Goal: Task Accomplishment & Management: Use online tool/utility

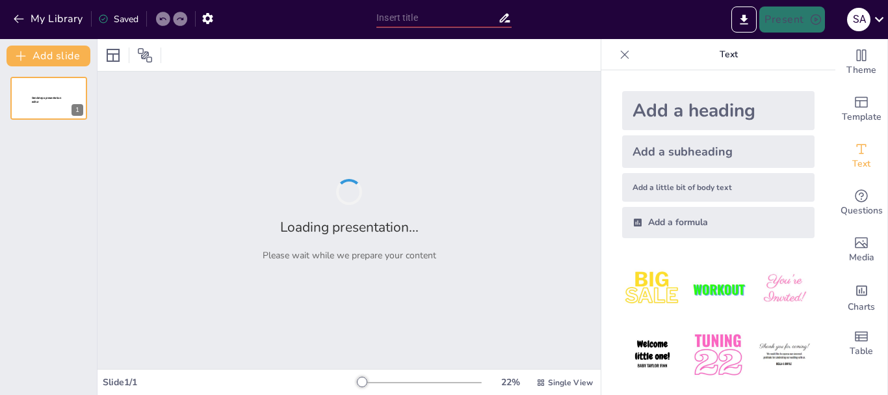
type input "Navigating My Journey: A Professional Overview"
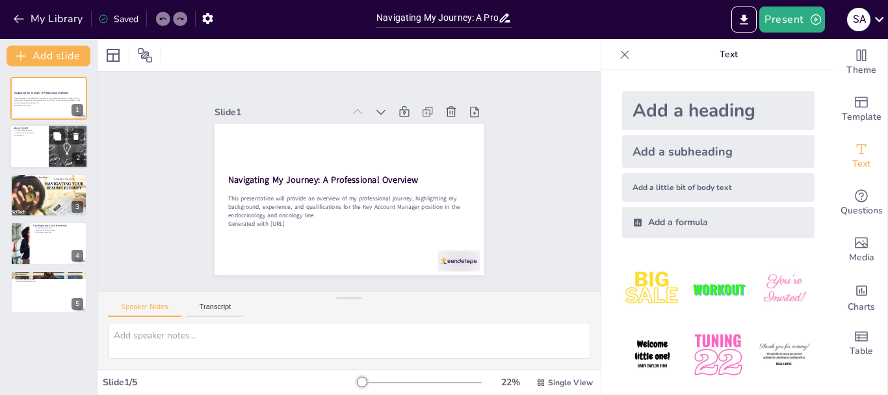
click at [44, 147] on div at bounding box center [49, 147] width 78 height 44
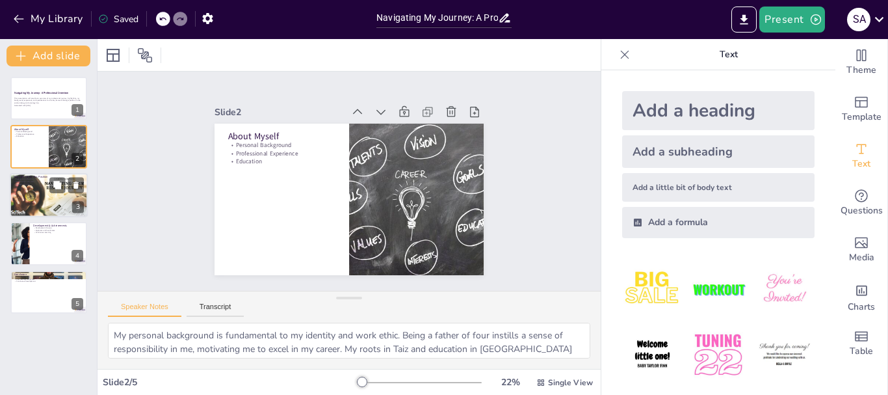
click at [46, 196] on div at bounding box center [49, 195] width 78 height 44
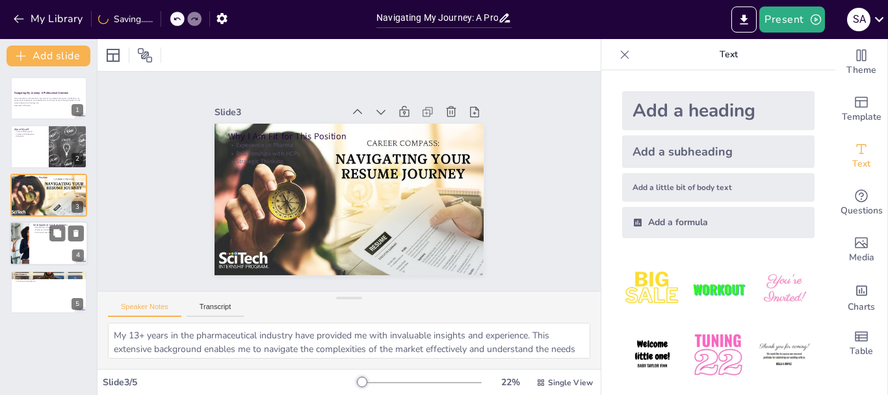
click at [46, 254] on div at bounding box center [49, 243] width 78 height 44
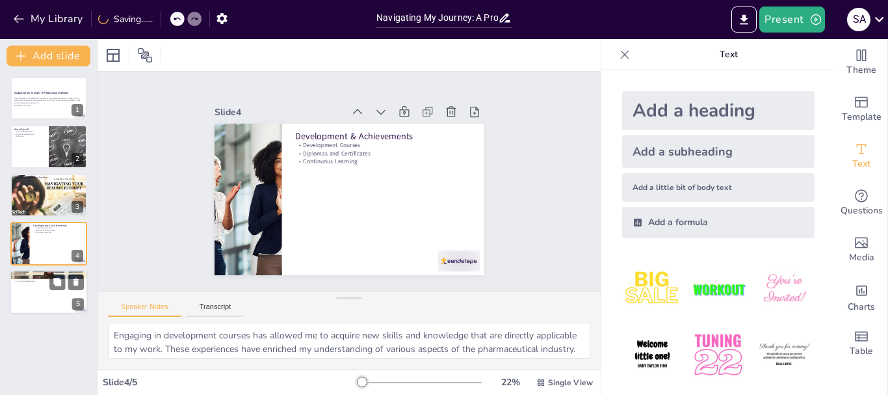
click at [47, 291] on div at bounding box center [49, 292] width 78 height 44
type textarea "My diverse background and experiences position me as a strong candidate for the…"
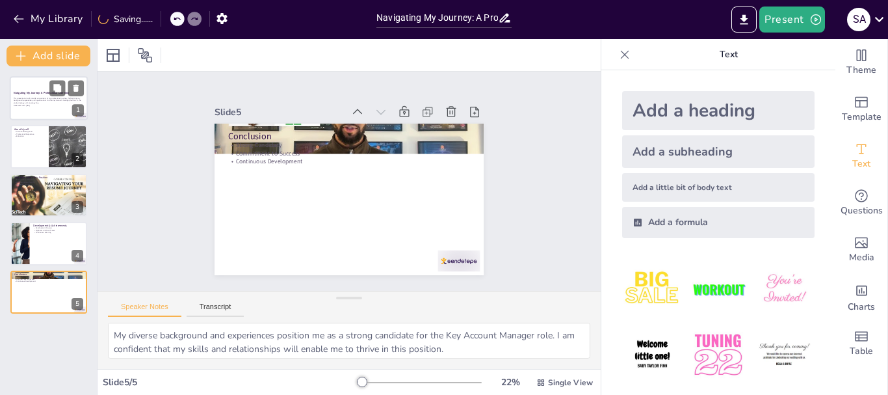
click at [55, 101] on p "This presentation will provide an overview of my professional journey, highligh…" at bounding box center [49, 100] width 70 height 7
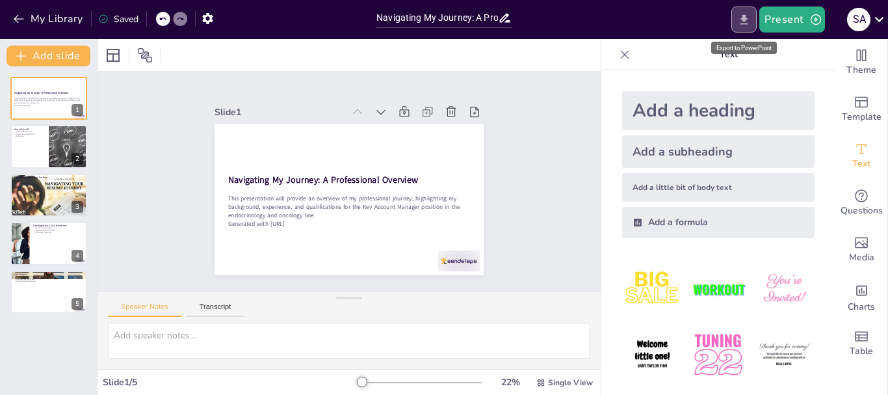
click at [742, 18] on icon "Export to PowerPoint" at bounding box center [745, 19] width 8 height 10
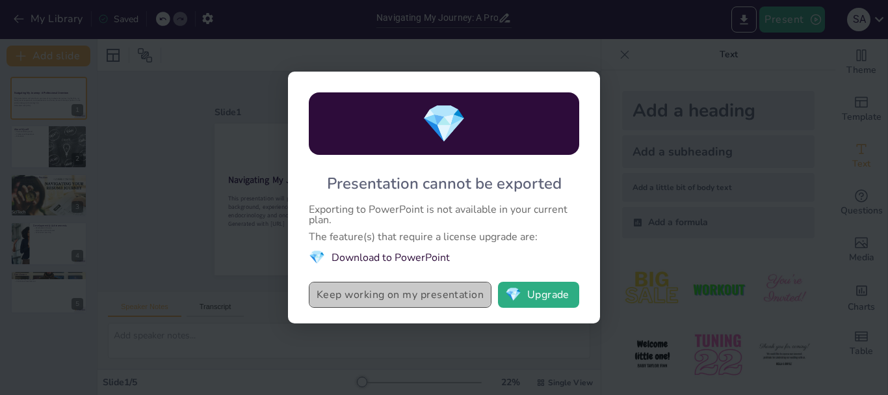
click at [389, 294] on button "Keep working on my presentation" at bounding box center [400, 295] width 183 height 26
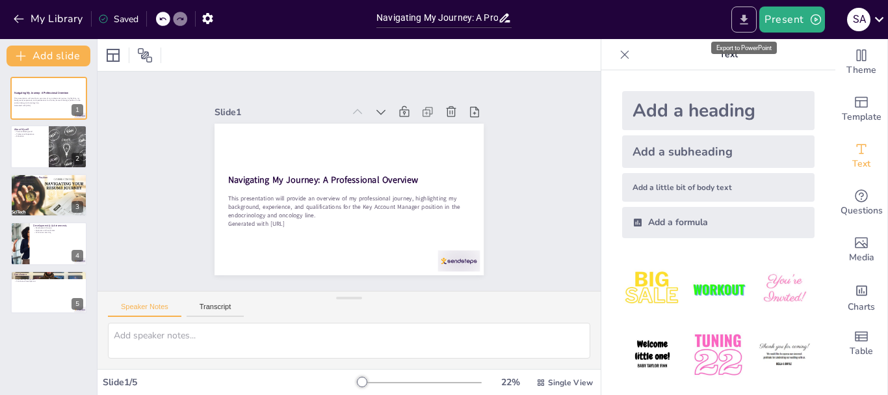
click at [742, 19] on icon "Export to PowerPoint" at bounding box center [744, 20] width 14 height 14
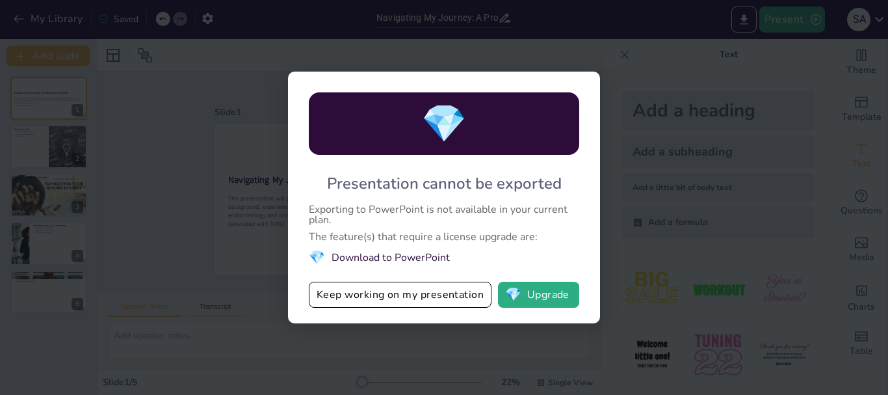
click at [317, 256] on span "💎" at bounding box center [317, 257] width 16 height 18
click at [445, 127] on span "💎" at bounding box center [444, 124] width 46 height 50
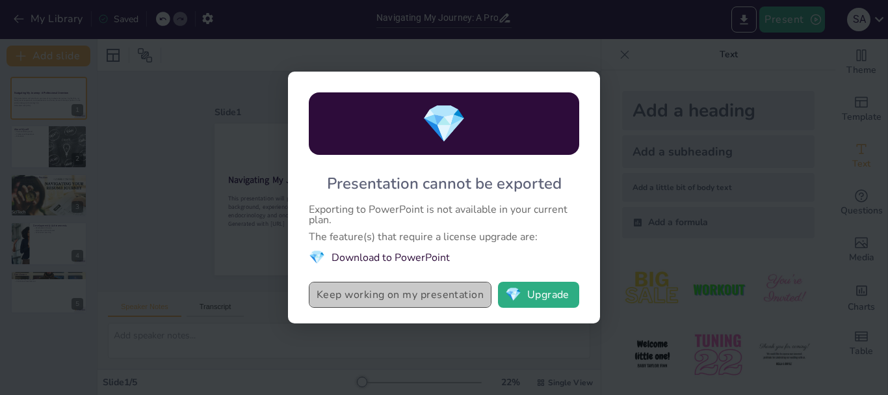
click at [399, 297] on button "Keep working on my presentation" at bounding box center [400, 295] width 183 height 26
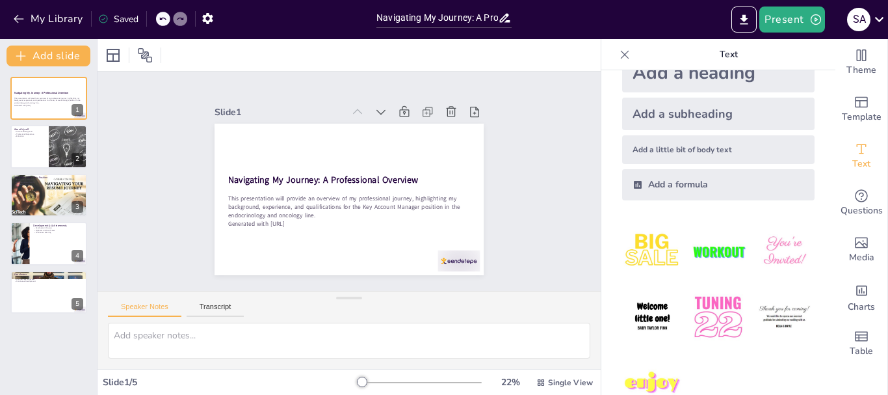
scroll to position [71, 0]
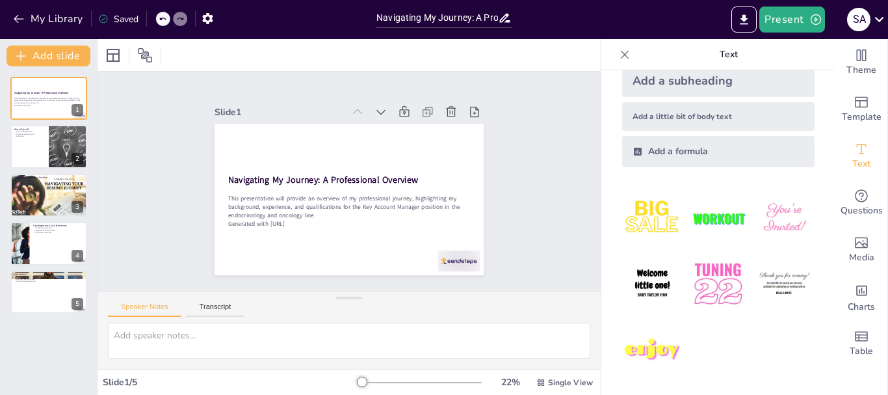
click at [122, 27] on div "Saved" at bounding box center [115, 18] width 47 height 23
click at [789, 23] on button "Present" at bounding box center [791, 20] width 65 height 26
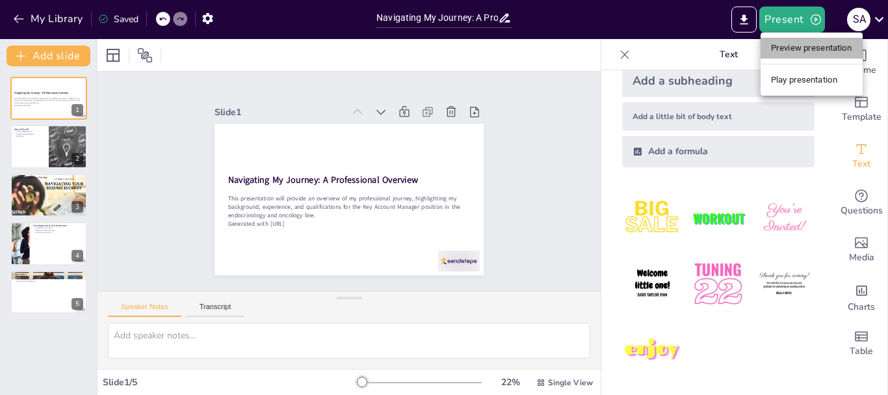
click at [792, 51] on li "Preview presentation" at bounding box center [812, 48] width 102 height 21
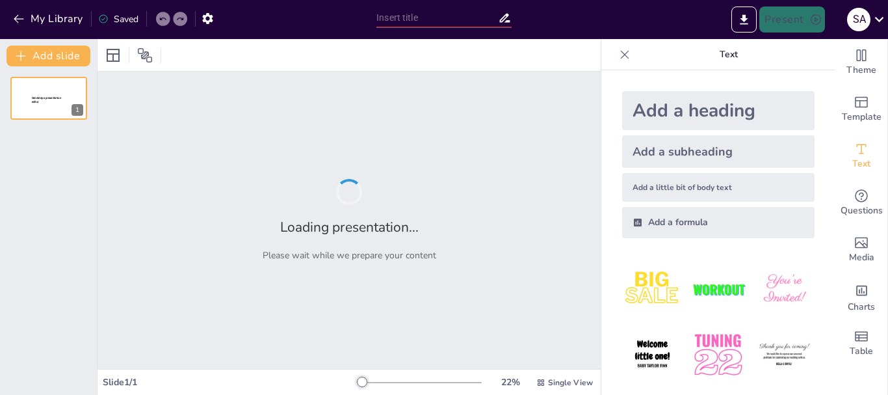
type input "Navigating My Journey: A Professional Overview"
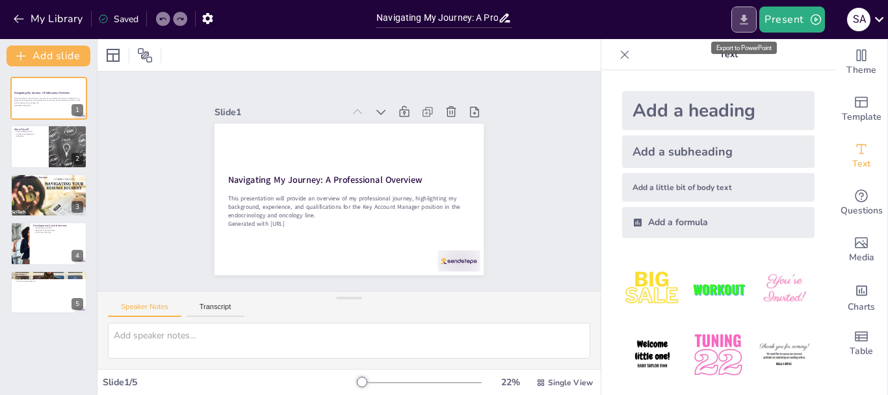
click at [744, 22] on icon "Export to PowerPoint" at bounding box center [744, 20] width 14 height 14
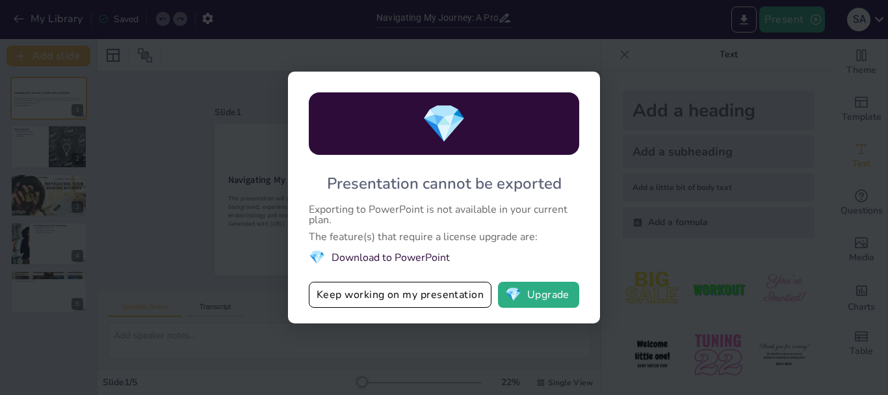
click at [405, 257] on li "💎 Download to PowerPoint" at bounding box center [444, 257] width 270 height 18
click at [529, 298] on button "💎 Upgrade" at bounding box center [538, 295] width 81 height 26
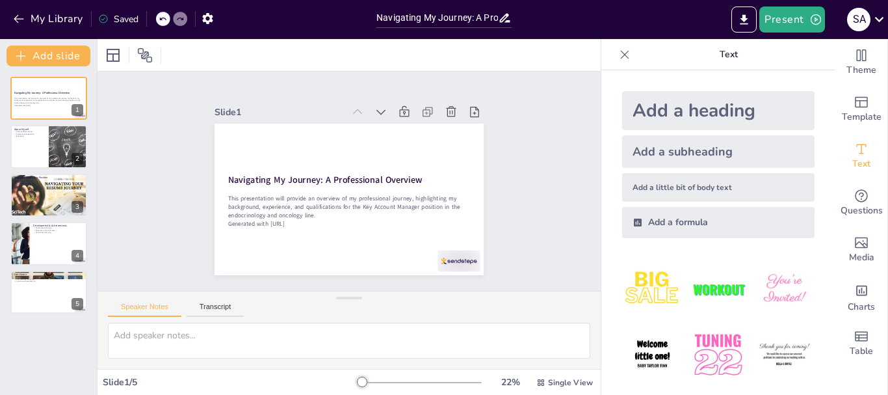
click at [122, 20] on div "Saved" at bounding box center [118, 19] width 40 height 12
click at [883, 20] on icon at bounding box center [880, 19] width 18 height 18
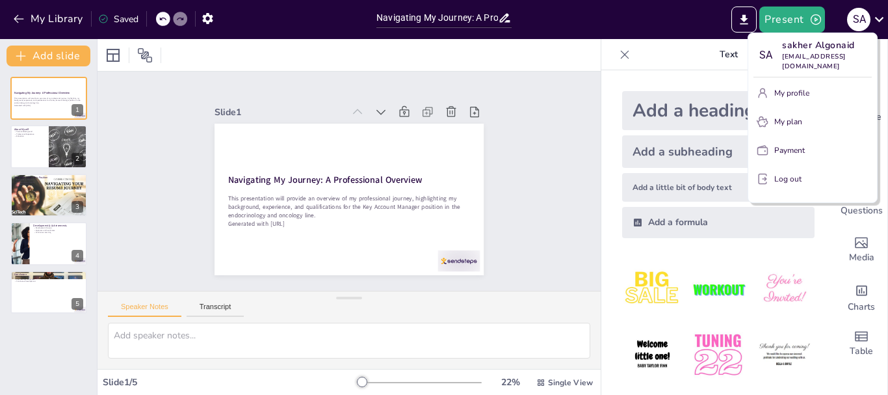
click at [529, 122] on div at bounding box center [444, 197] width 888 height 395
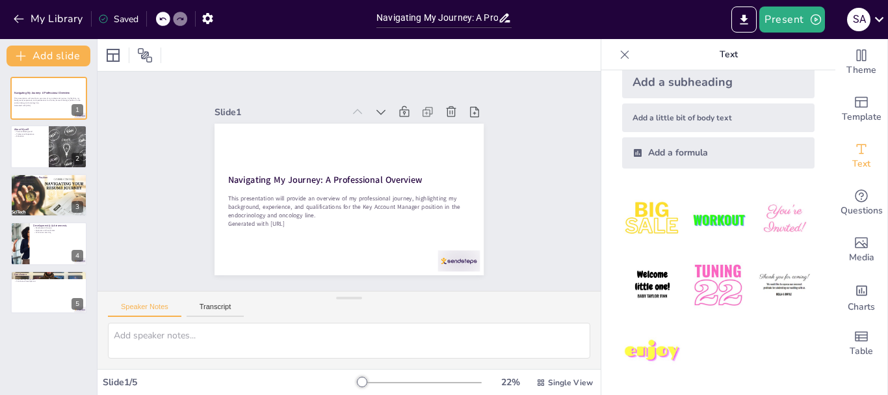
scroll to position [71, 0]
click at [508, 20] on icon at bounding box center [505, 18] width 14 height 14
click at [480, 19] on input "Navigating My Journey: A Professional Overview" at bounding box center [437, 17] width 122 height 19
drag, startPoint x: 631, startPoint y: 29, endPoint x: 737, endPoint y: 45, distance: 107.2
click at [631, 28] on div "Present s A" at bounding box center [703, 20] width 370 height 26
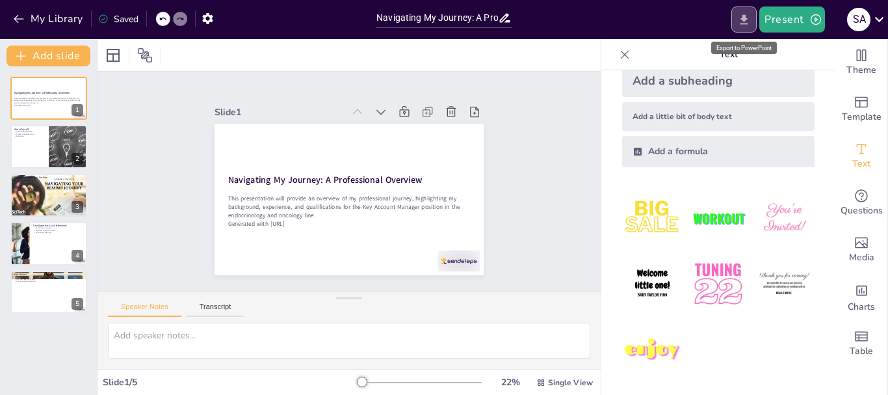
click at [747, 14] on icon "Export to PowerPoint" at bounding box center [744, 20] width 14 height 14
click at [744, 18] on icon "Export to PowerPoint" at bounding box center [745, 19] width 8 height 10
click at [741, 17] on icon "Export to PowerPoint" at bounding box center [744, 20] width 14 height 14
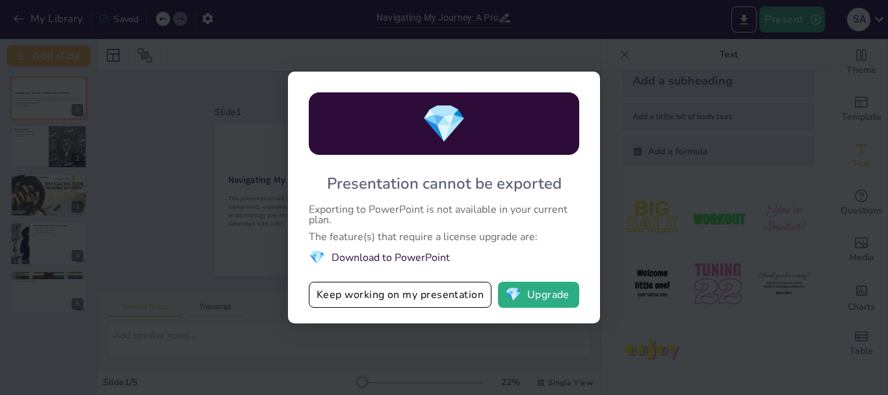
click at [378, 257] on li "💎 Download to PowerPoint" at bounding box center [444, 257] width 270 height 18
click at [317, 249] on span "💎" at bounding box center [317, 257] width 16 height 18
click at [317, 250] on span "💎" at bounding box center [317, 257] width 16 height 18
click at [451, 137] on span "💎" at bounding box center [444, 124] width 46 height 50
click at [400, 298] on button "Keep working on my presentation" at bounding box center [400, 295] width 183 height 26
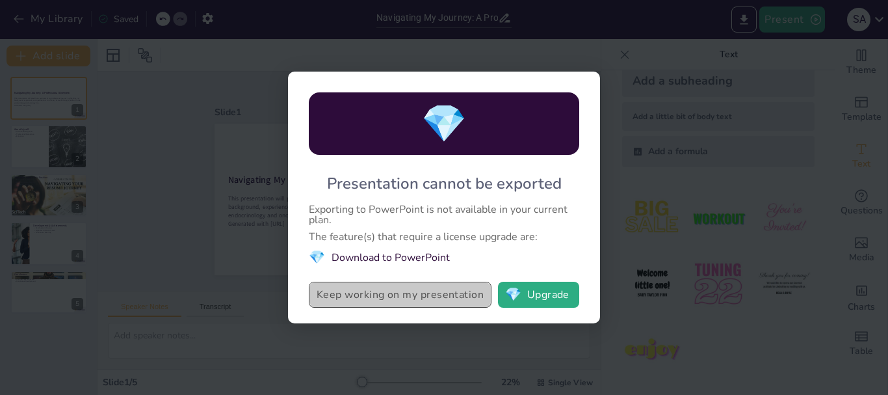
click at [443, 295] on button "Keep working on my presentation" at bounding box center [400, 295] width 183 height 26
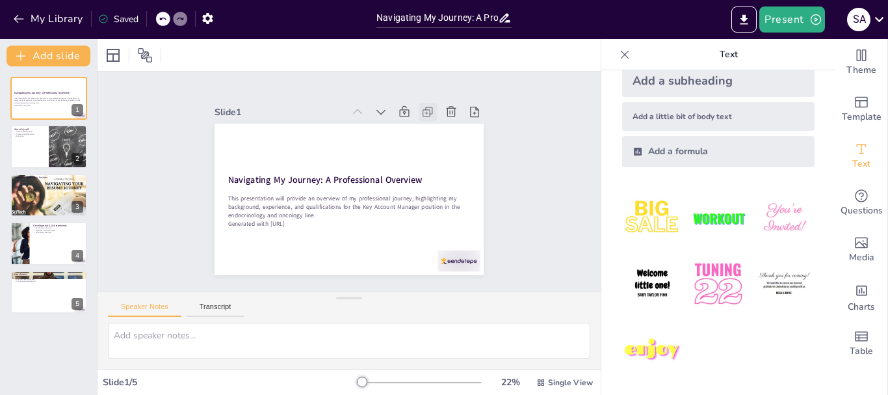
click at [421, 106] on icon at bounding box center [427, 111] width 13 height 13
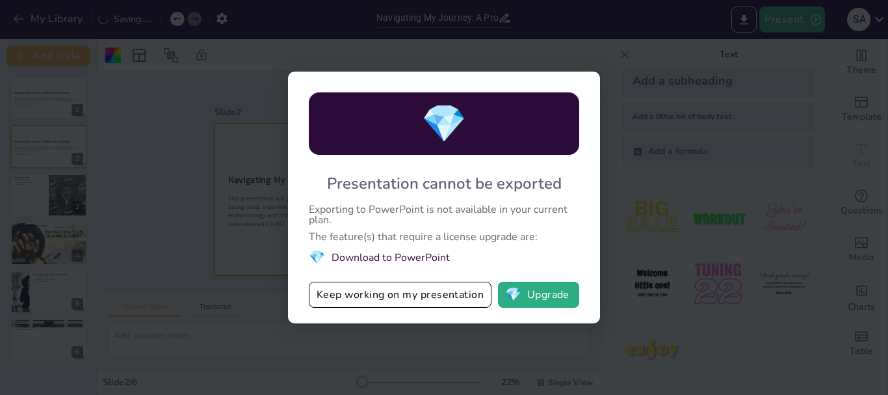
drag, startPoint x: 160, startPoint y: 143, endPoint x: 540, endPoint y: 306, distance: 413.9
click at [173, 148] on div "💎 Presentation cannot be exported Exporting to PowerPoint is not available in y…" at bounding box center [444, 197] width 888 height 395
click at [352, 293] on button "Keep working on my presentation" at bounding box center [400, 295] width 183 height 26
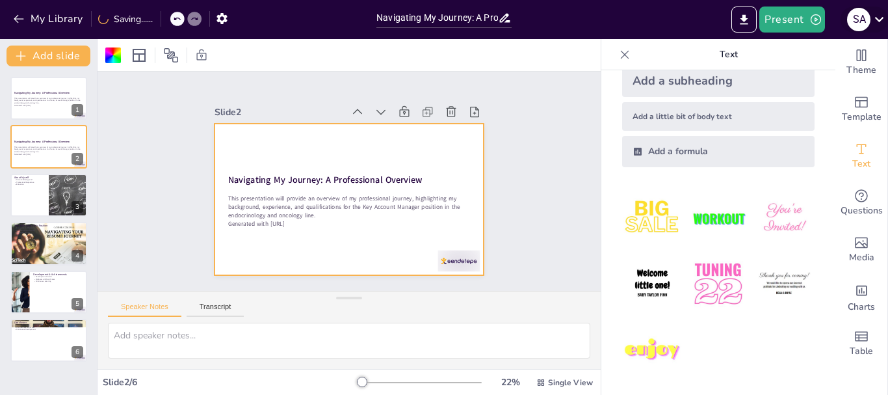
click at [882, 18] on icon at bounding box center [878, 19] width 9 height 5
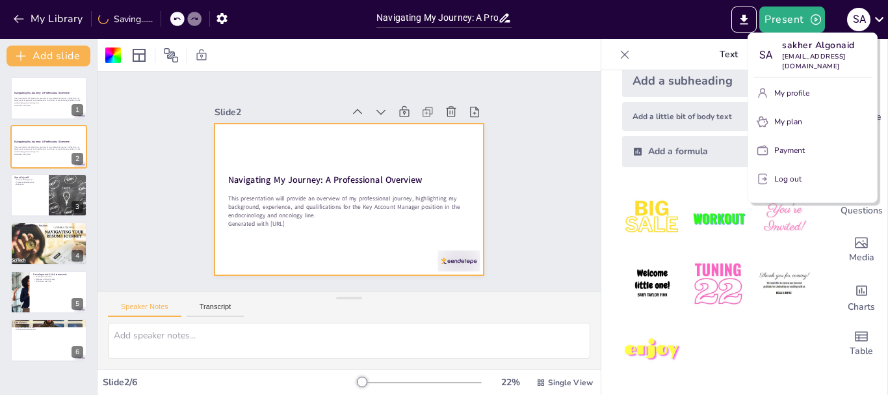
click at [519, 177] on div at bounding box center [444, 197] width 888 height 395
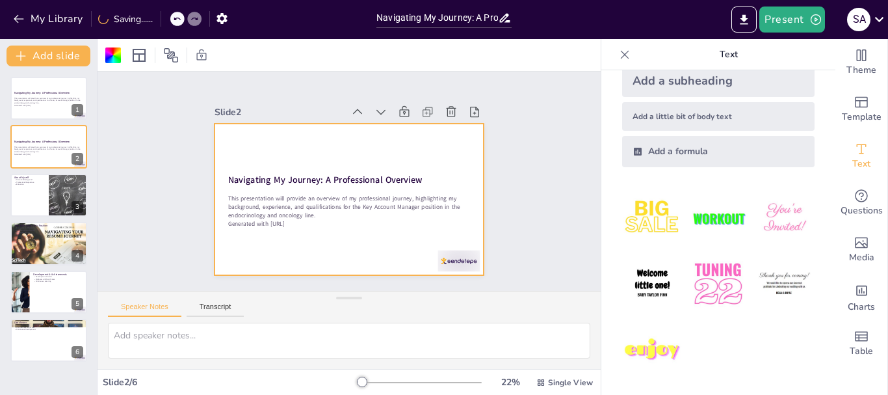
click at [391, 384] on div at bounding box center [419, 382] width 125 height 10
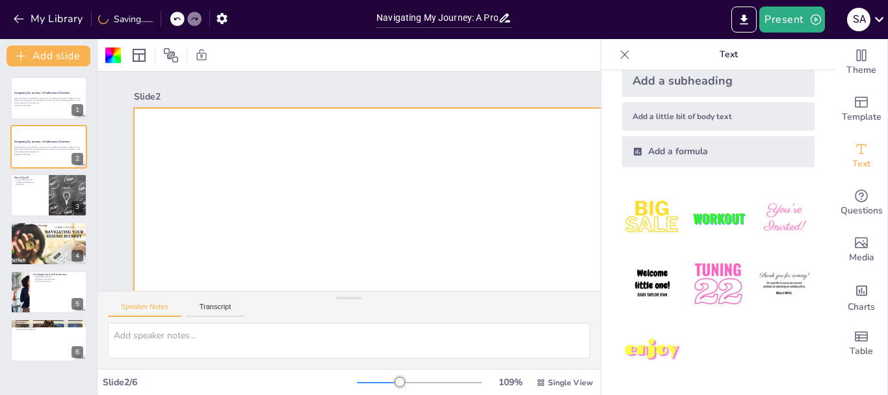
click at [360, 387] on div at bounding box center [419, 382] width 125 height 10
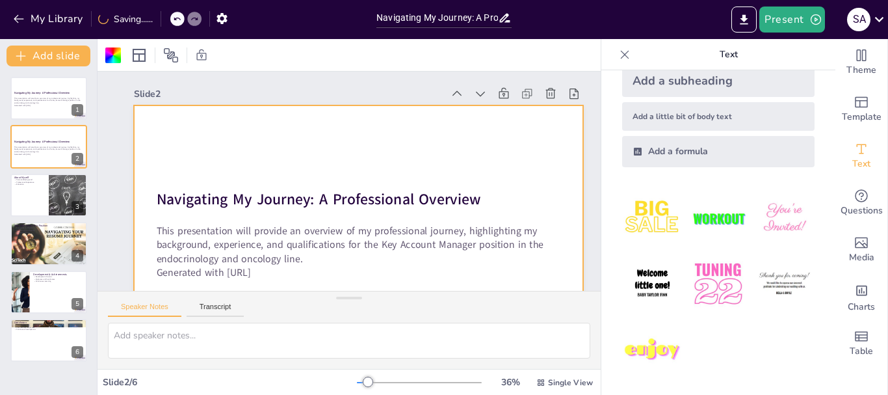
scroll to position [0, 0]
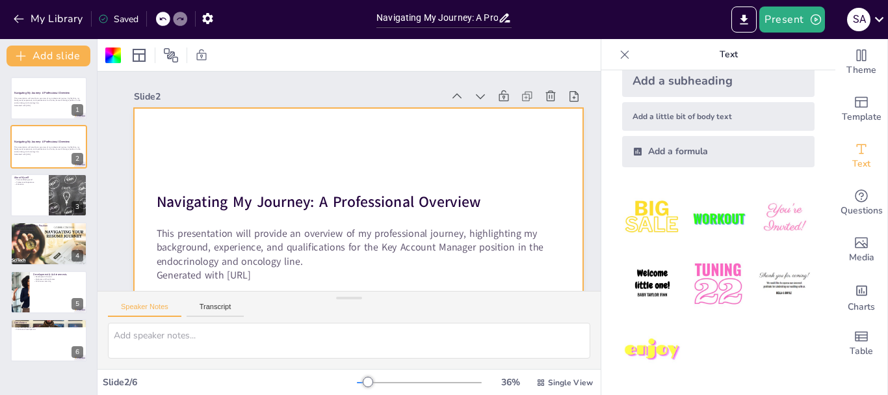
click at [167, 19] on div at bounding box center [163, 19] width 14 height 14
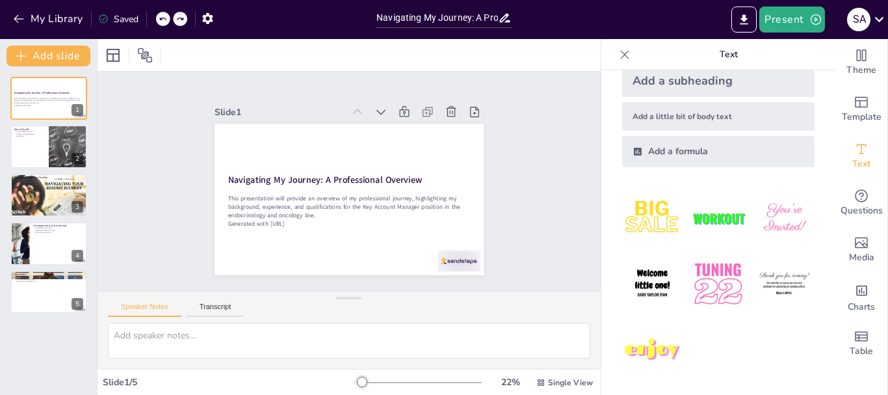
click at [512, 103] on div "Slide 1 Navigating My Journey: A Professional Overview This presentation will p…" at bounding box center [349, 181] width 503 height 219
click at [557, 131] on div "Slide 1 Navigating My Journey: A Professional Overview This presentation will p…" at bounding box center [349, 181] width 503 height 219
click at [124, 103] on div "Slide 1 Navigating My Journey: A Professional Overview This presentation will p…" at bounding box center [349, 181] width 523 height 270
click at [206, 309] on button "Transcript" at bounding box center [216, 309] width 58 height 14
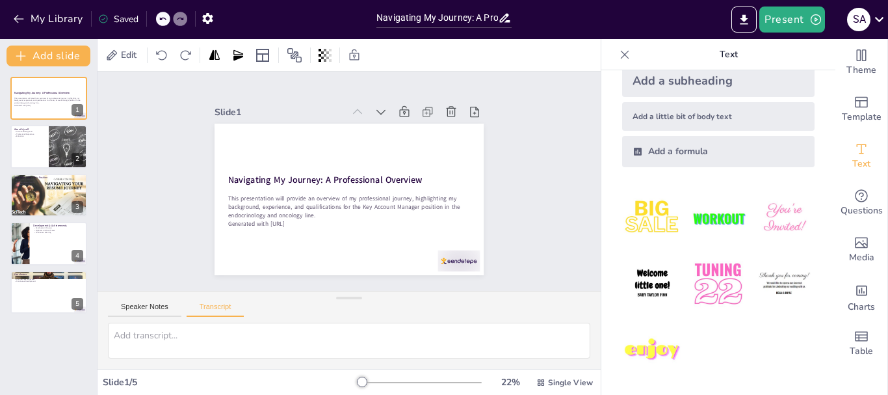
click at [510, 205] on div "Slide 1 Navigating My Journey: A Professional Overview This presentation will p…" at bounding box center [349, 181] width 342 height 188
click at [402, 128] on icon at bounding box center [411, 137] width 18 height 18
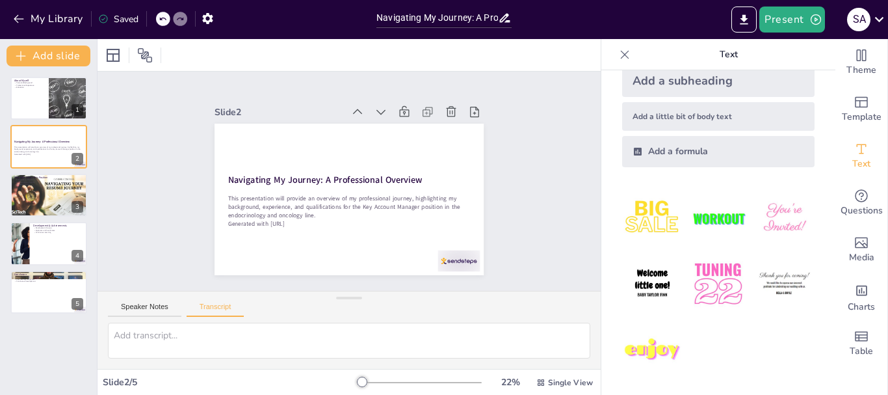
click at [381, 112] on icon at bounding box center [388, 116] width 14 height 14
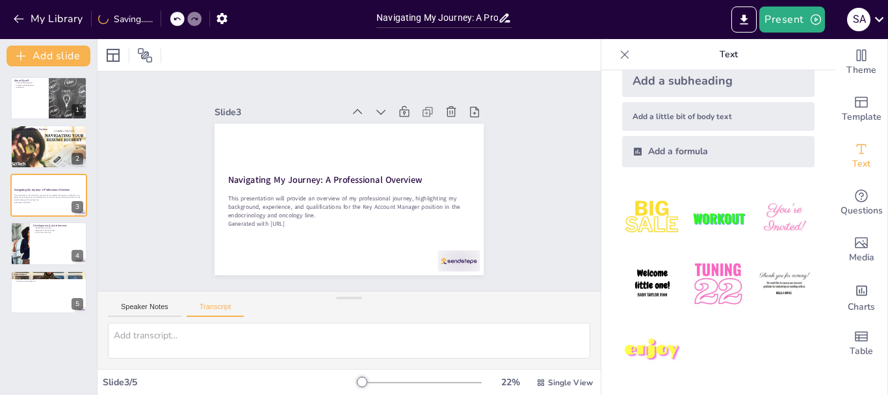
click at [374, 112] on icon at bounding box center [380, 111] width 13 height 13
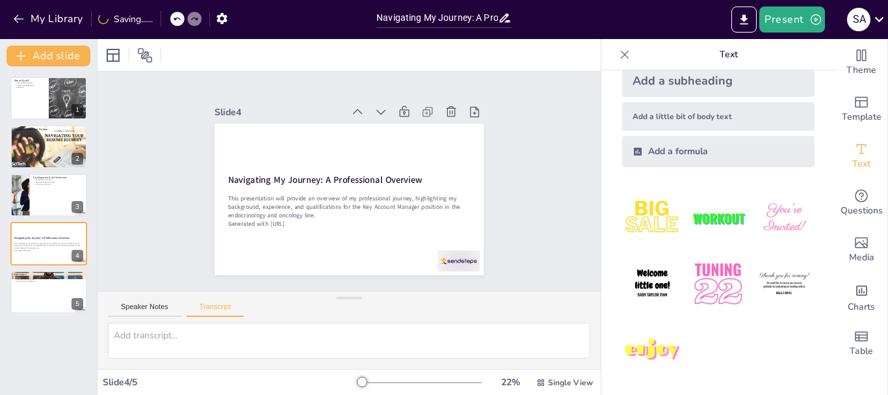
click at [374, 112] on icon at bounding box center [380, 111] width 13 height 13
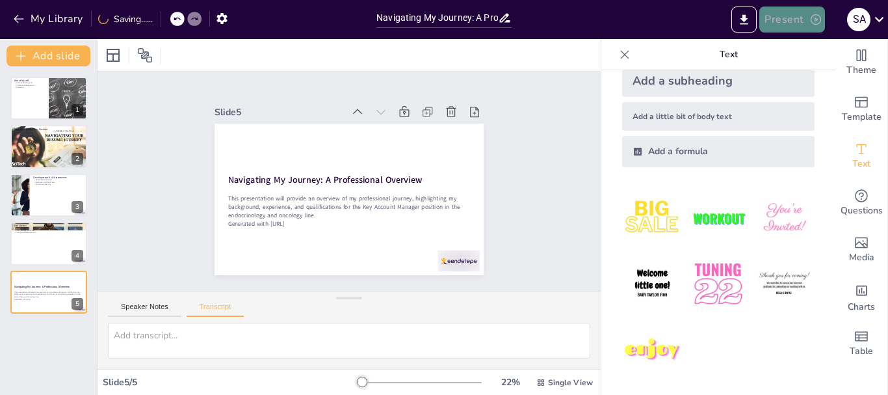
click at [815, 18] on icon "button" at bounding box center [816, 19] width 10 height 10
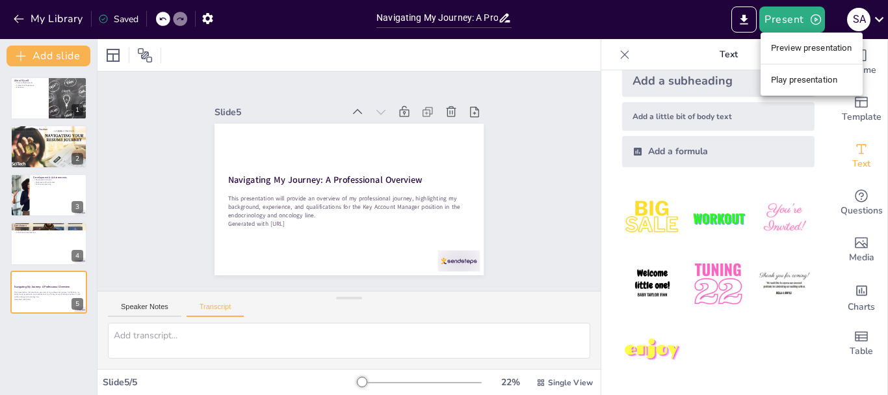
click at [510, 153] on div at bounding box center [444, 197] width 888 height 395
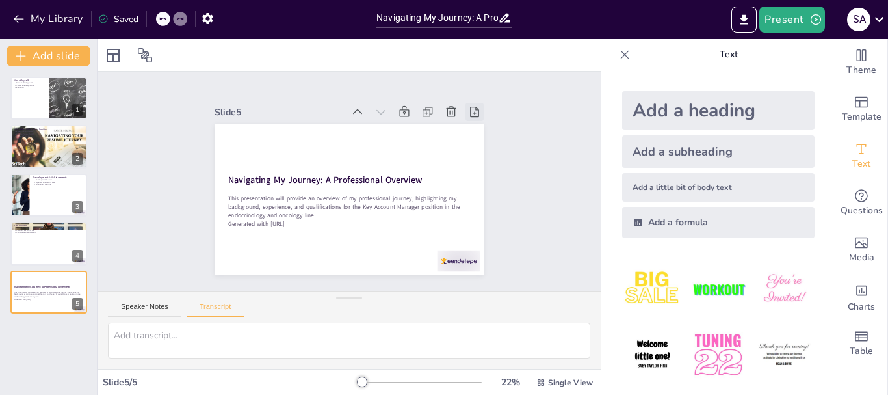
click at [468, 106] on icon at bounding box center [474, 111] width 13 height 13
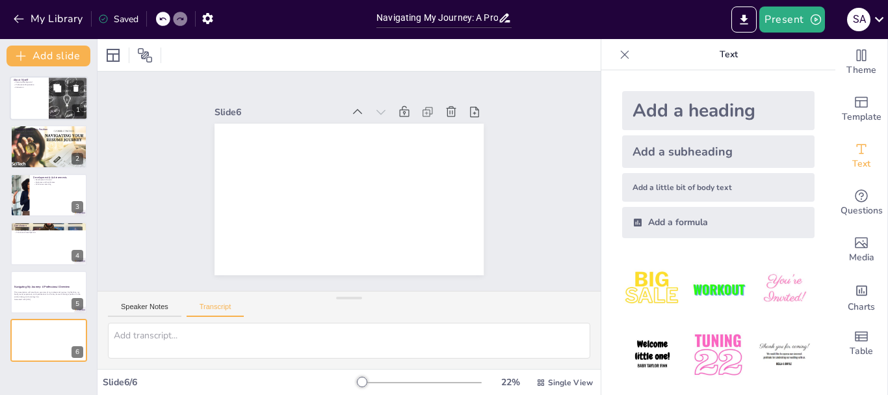
click at [46, 93] on div at bounding box center [49, 98] width 78 height 44
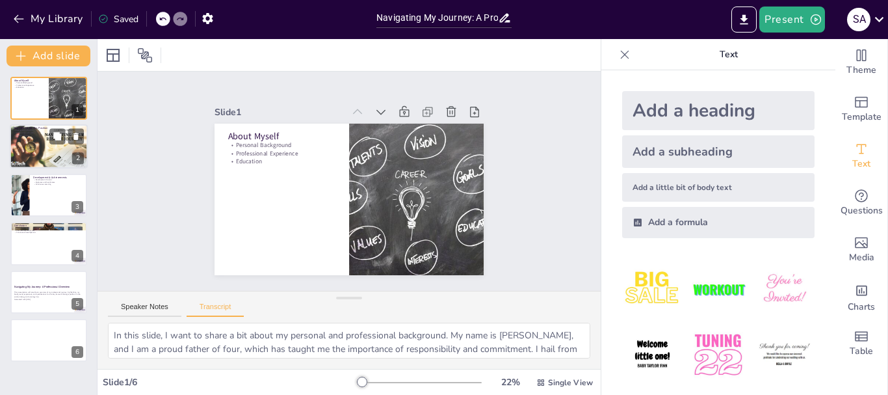
click at [42, 140] on div at bounding box center [49, 147] width 78 height 44
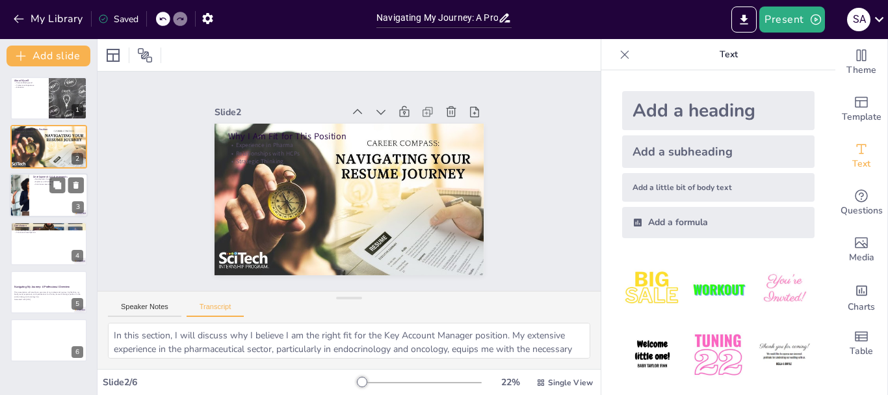
click at [42, 199] on div at bounding box center [49, 195] width 78 height 44
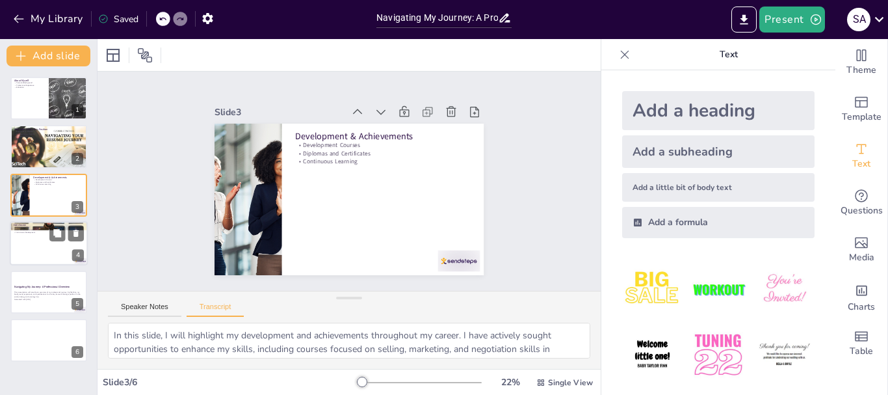
click at [47, 238] on div at bounding box center [49, 243] width 78 height 44
type textarea "In conclusion, my background and experiences have equipped me with the necessar…"
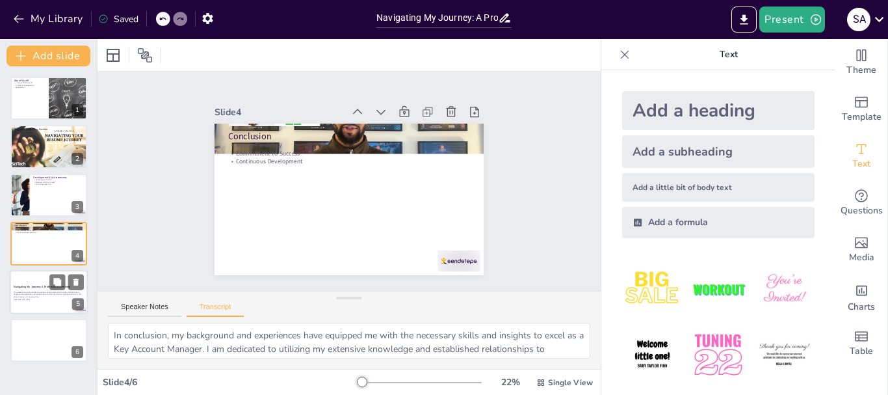
click at [47, 291] on p "This presentation will provide an overview of my professional journey, highligh…" at bounding box center [49, 293] width 70 height 7
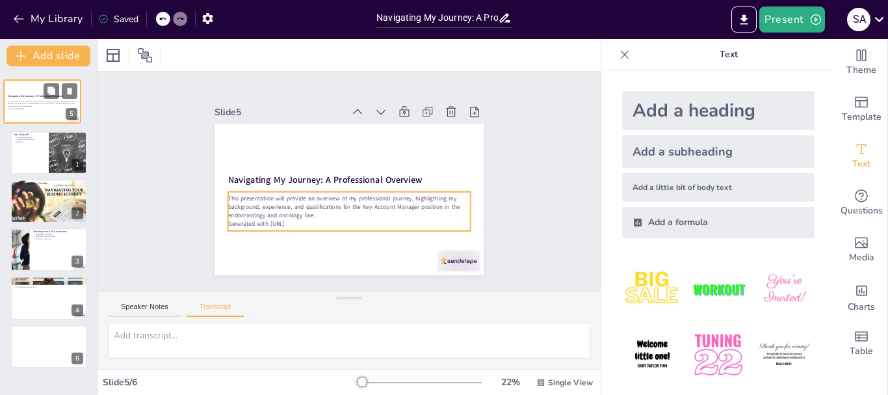
drag, startPoint x: 58, startPoint y: 297, endPoint x: 51, endPoint y: 99, distance: 197.8
click at [51, 100] on p "This presentation will provide an overview of my professional journey, highligh…" at bounding box center [42, 103] width 69 height 7
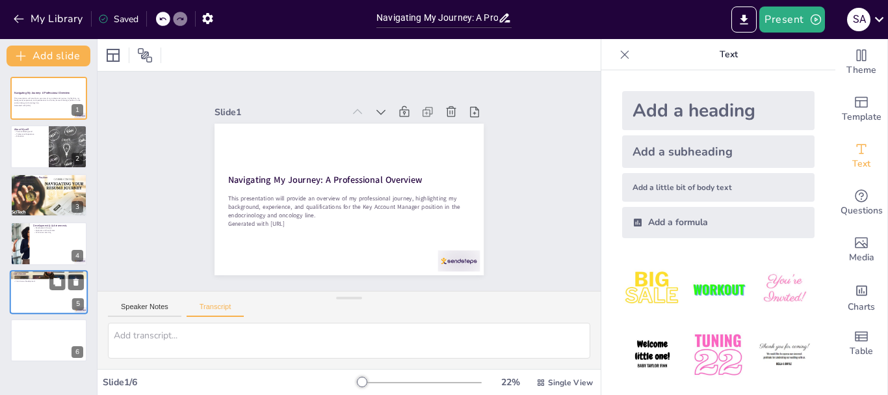
click at [536, 167] on div "Slide 1 Navigating My Journey: A Professional Overview This presentation will p…" at bounding box center [349, 181] width 503 height 219
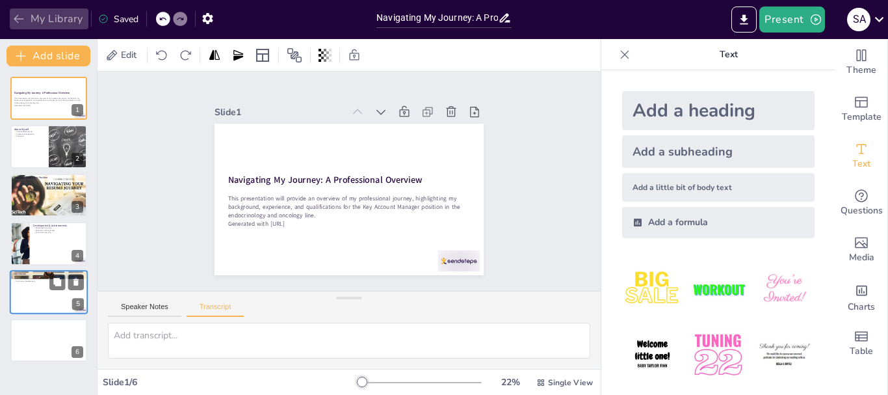
click at [44, 21] on button "My Library" at bounding box center [49, 18] width 79 height 21
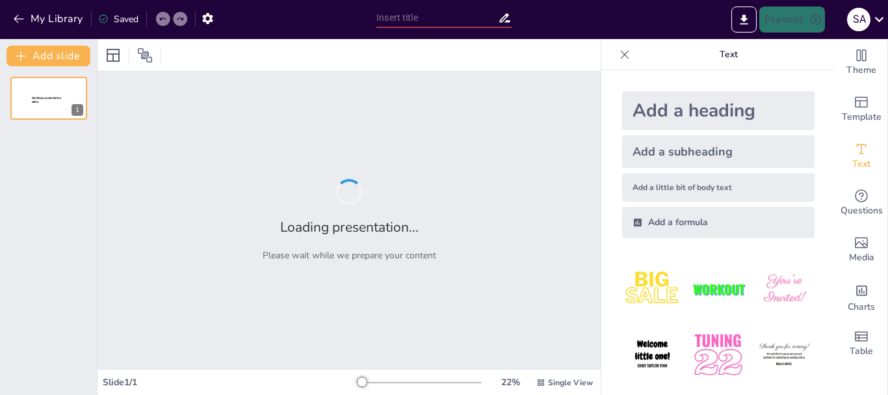
type input "Imported Blue and Green Modern Tech Branding Kit Presentation.pptx"
